Goal: Transaction & Acquisition: Book appointment/travel/reservation

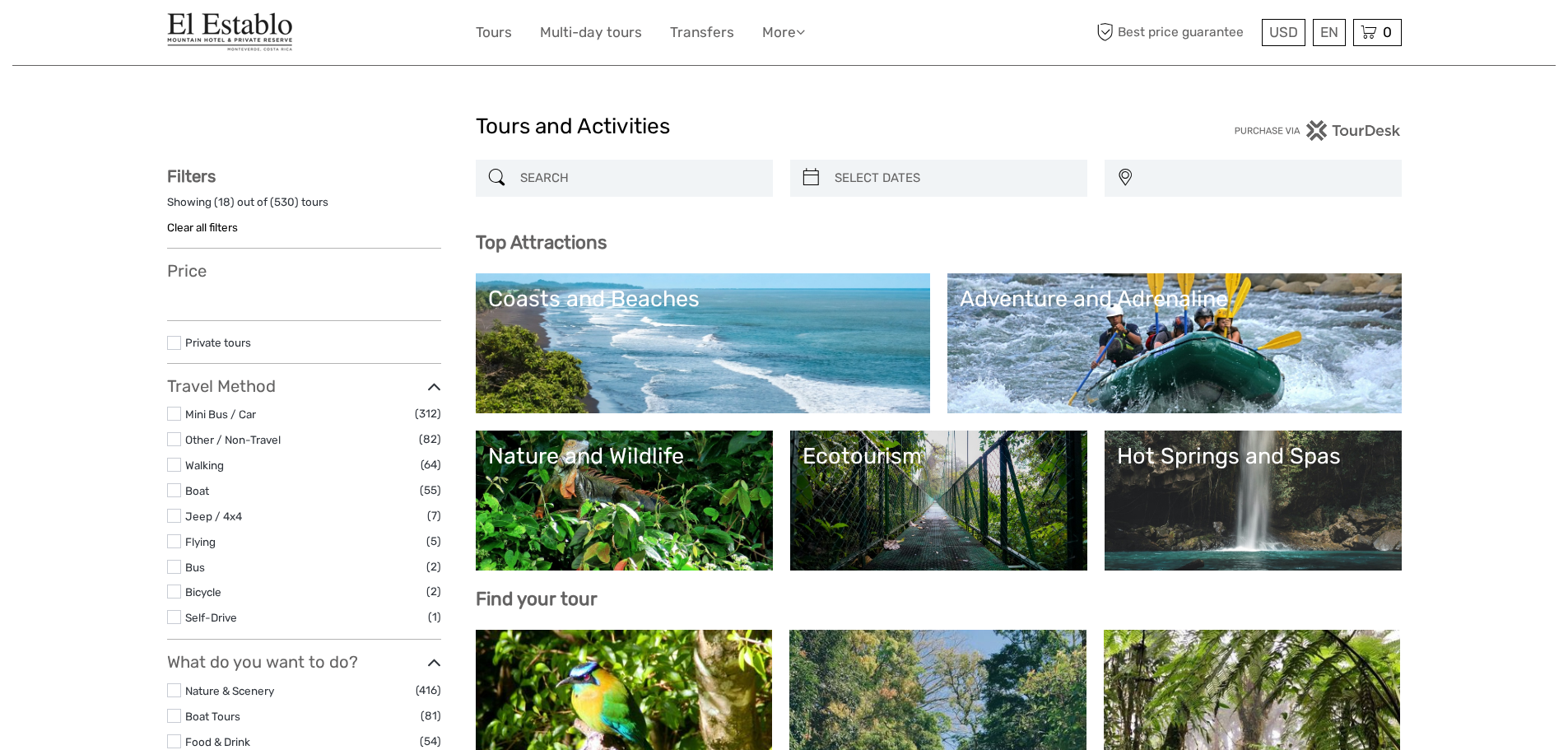
select select
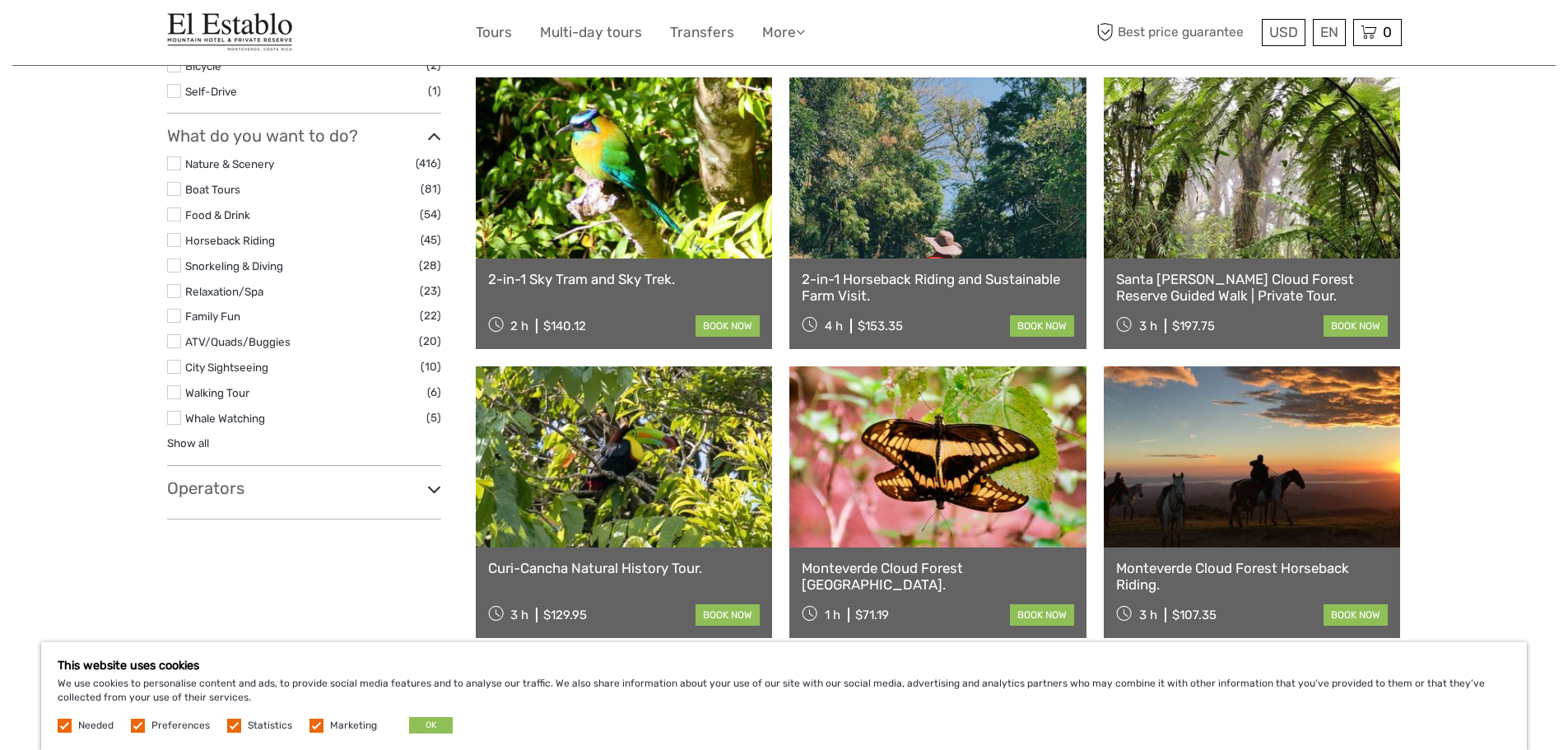
scroll to position [551, 0]
click at [1232, 280] on link "Santa [PERSON_NAME] Cloud Forest Reserve Guided Walk | Private Tour." at bounding box center [1252, 288] width 272 height 34
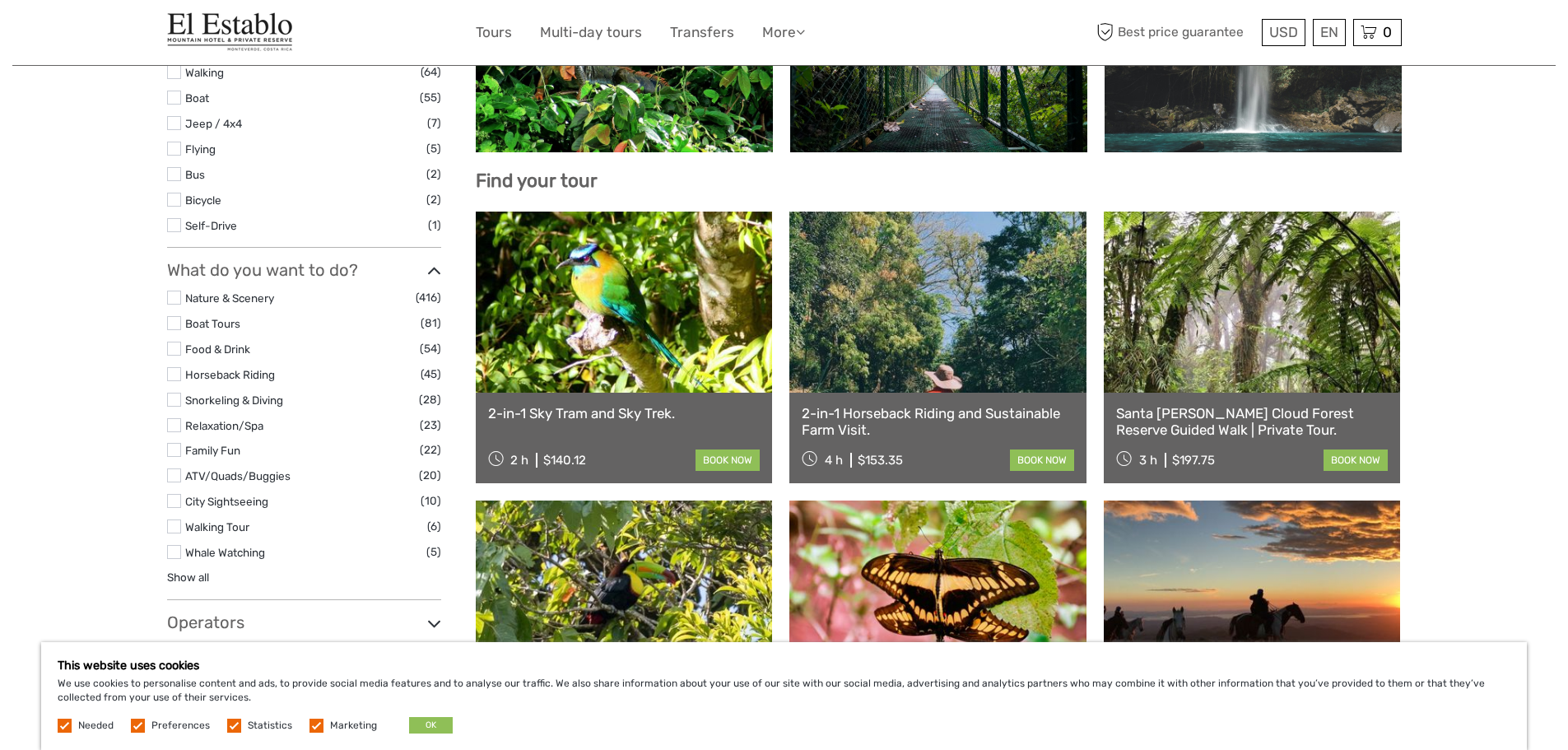
scroll to position [0, 0]
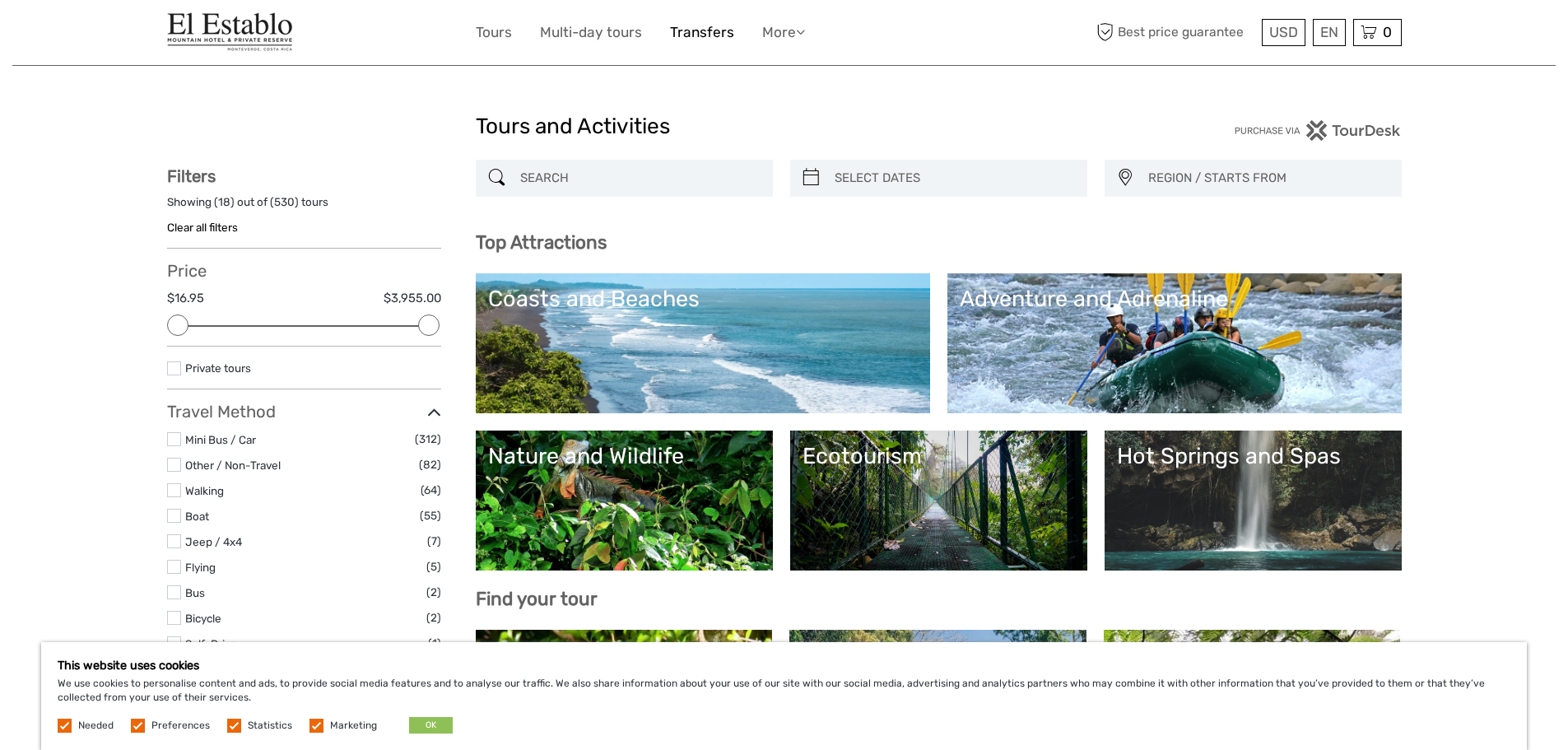
click at [716, 22] on link "Transfers" at bounding box center [702, 33] width 64 height 24
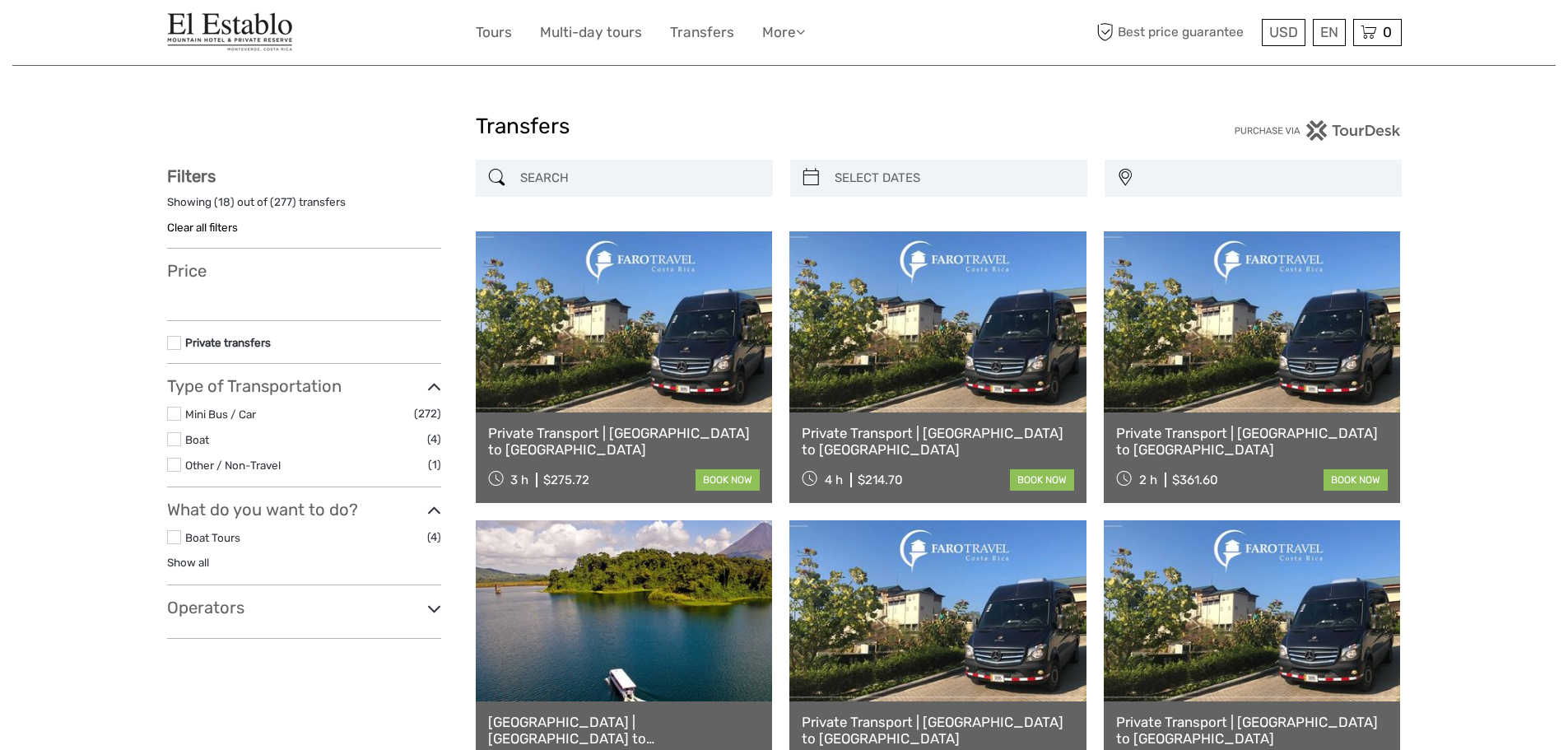
select select
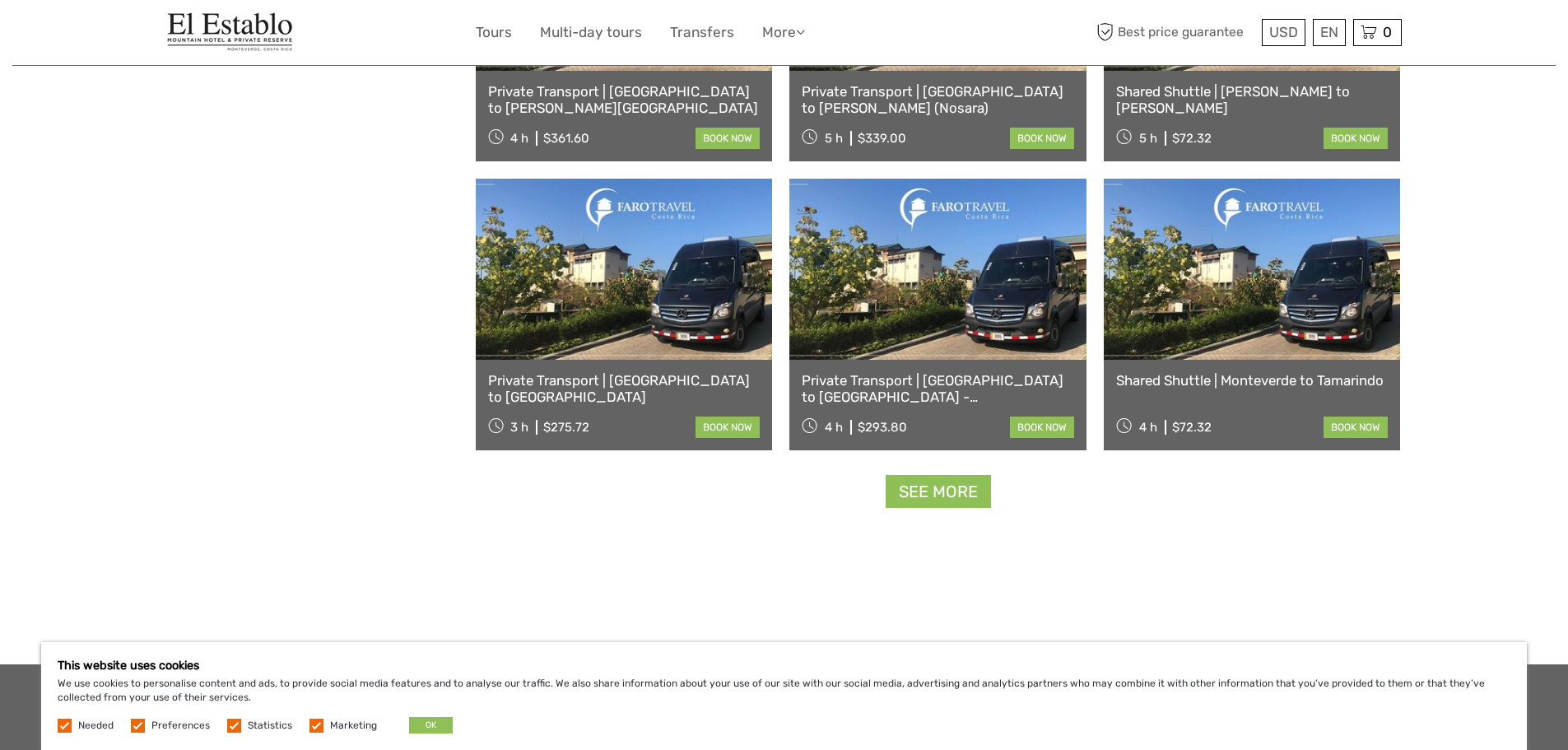
scroll to position [1499, 0]
click at [935, 479] on link "See more" at bounding box center [938, 491] width 106 height 34
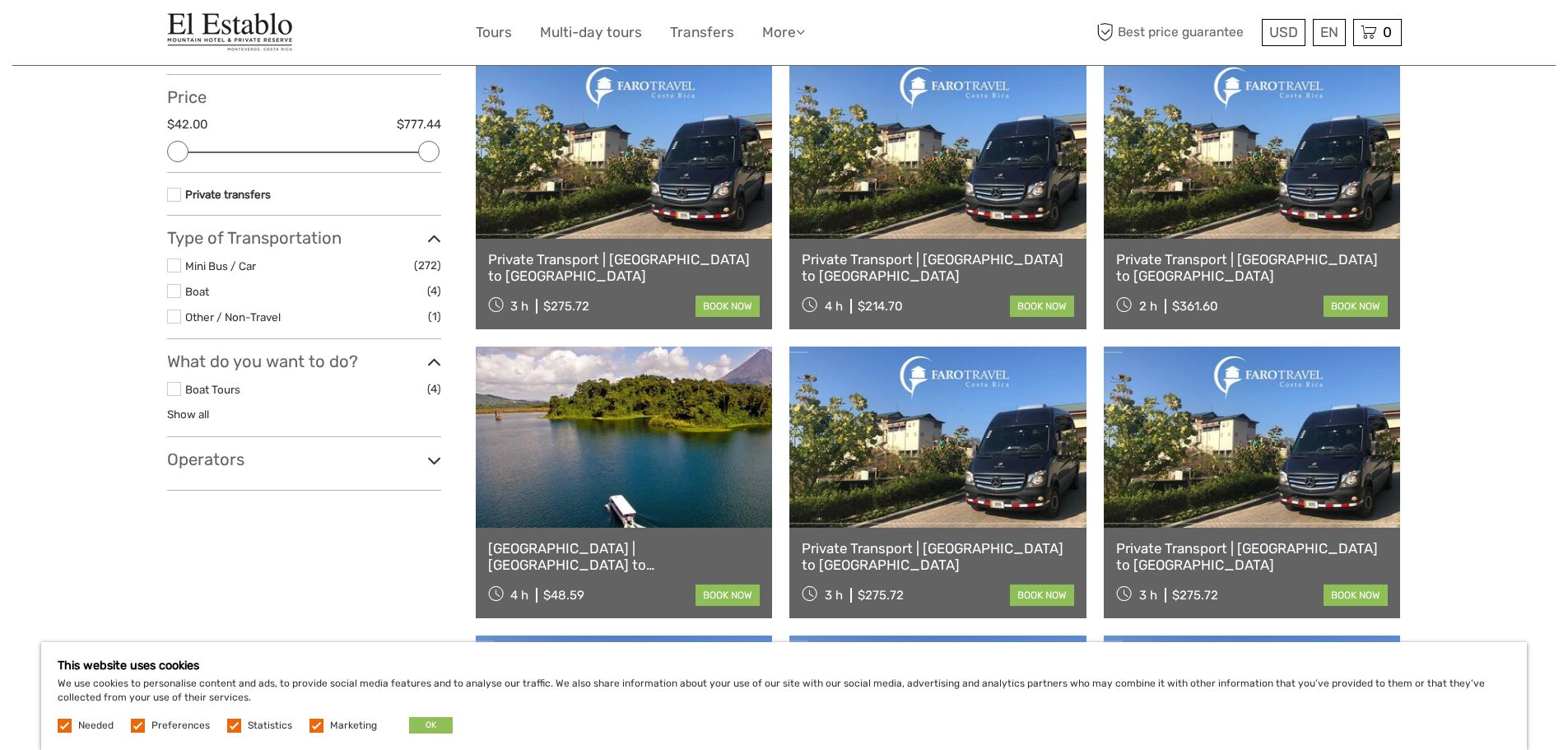
scroll to position [0, 0]
